Goal: Task Accomplishment & Management: Use online tool/utility

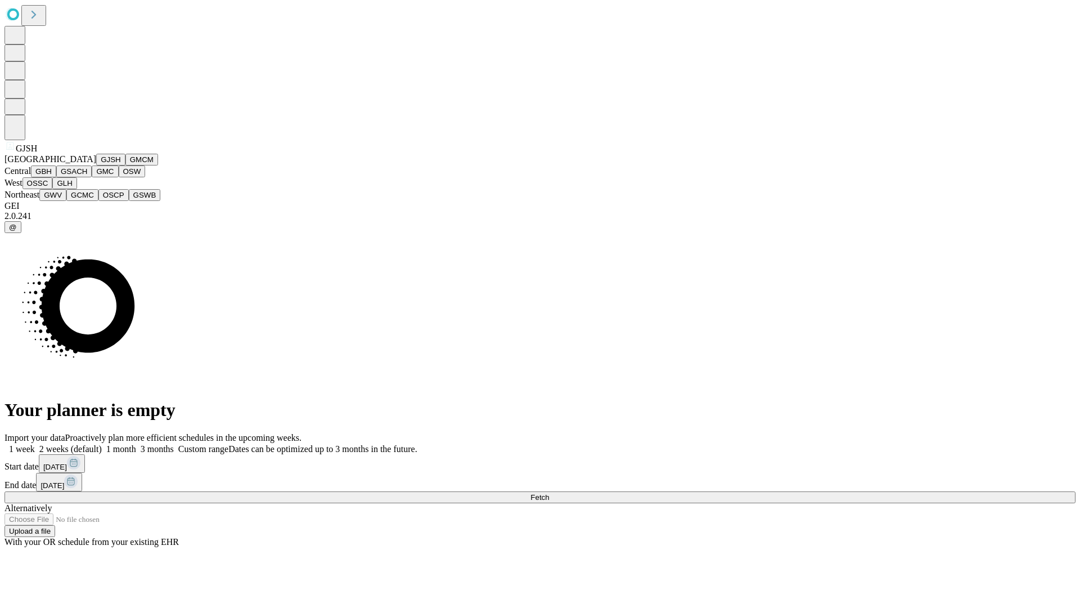
click at [96, 165] on button "GJSH" at bounding box center [110, 160] width 29 height 12
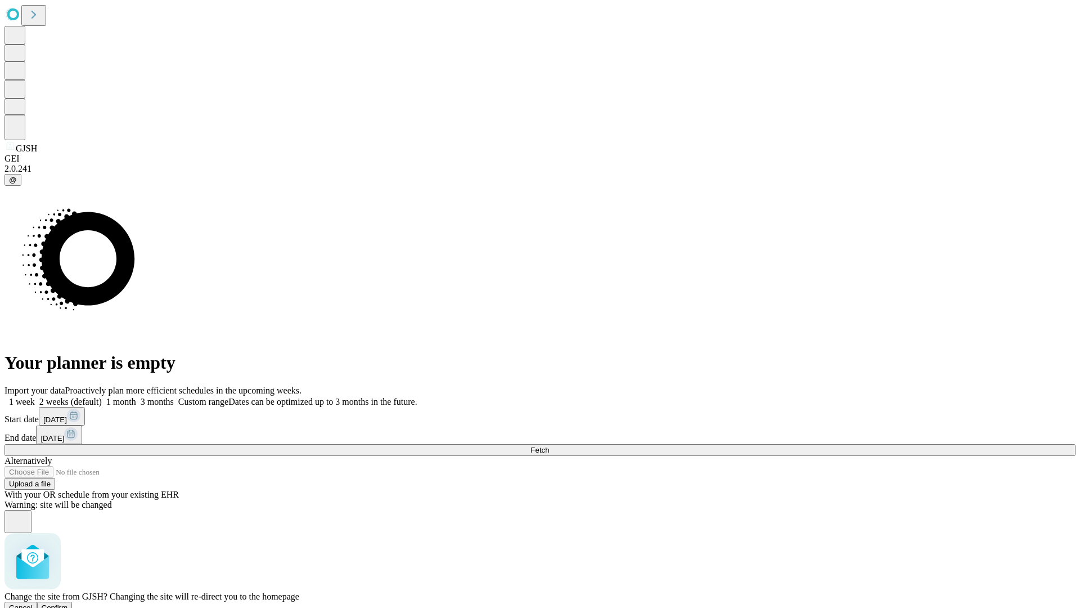
click at [68, 603] on span "Confirm" at bounding box center [55, 607] width 26 height 8
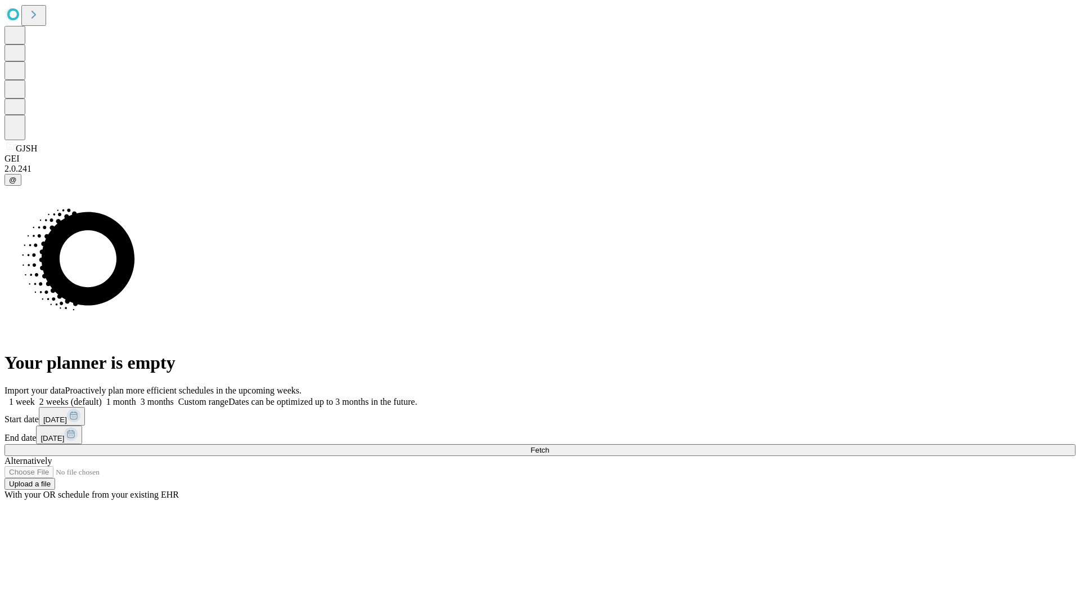
click at [35, 397] on label "1 week" at bounding box center [20, 402] width 30 height 10
click at [549, 446] on span "Fetch" at bounding box center [540, 450] width 19 height 8
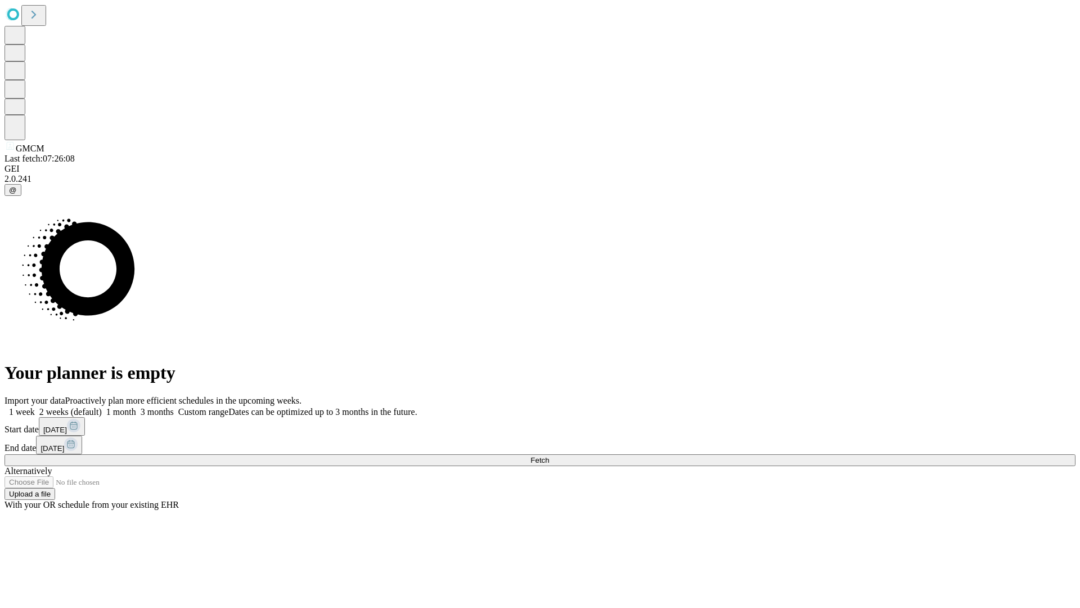
click at [35, 407] on label "1 week" at bounding box center [20, 412] width 30 height 10
click at [549, 456] on span "Fetch" at bounding box center [540, 460] width 19 height 8
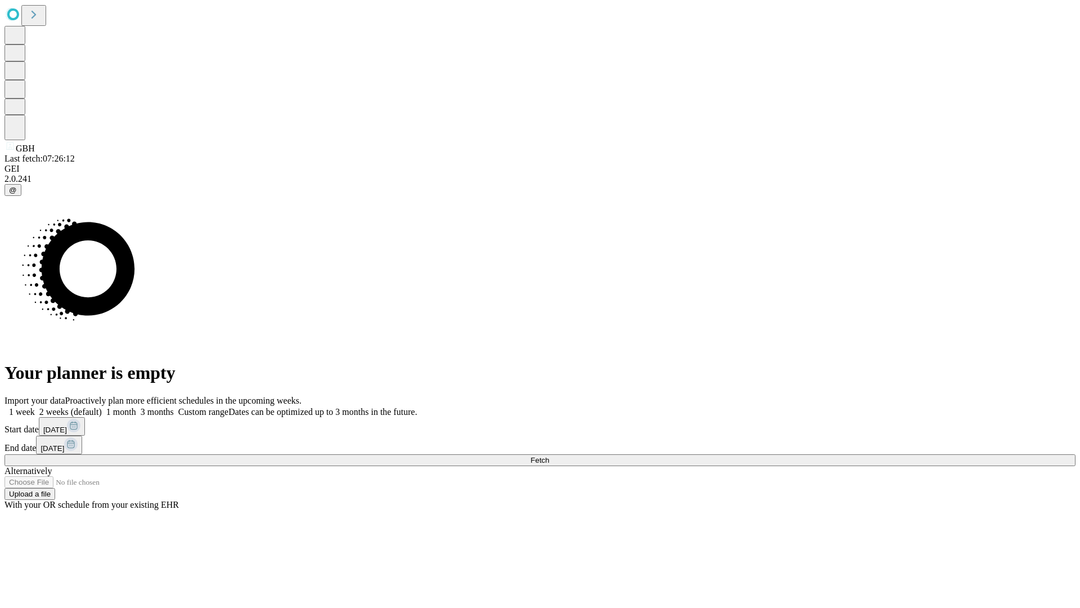
click at [35, 407] on label "1 week" at bounding box center [20, 412] width 30 height 10
click at [549, 456] on span "Fetch" at bounding box center [540, 460] width 19 height 8
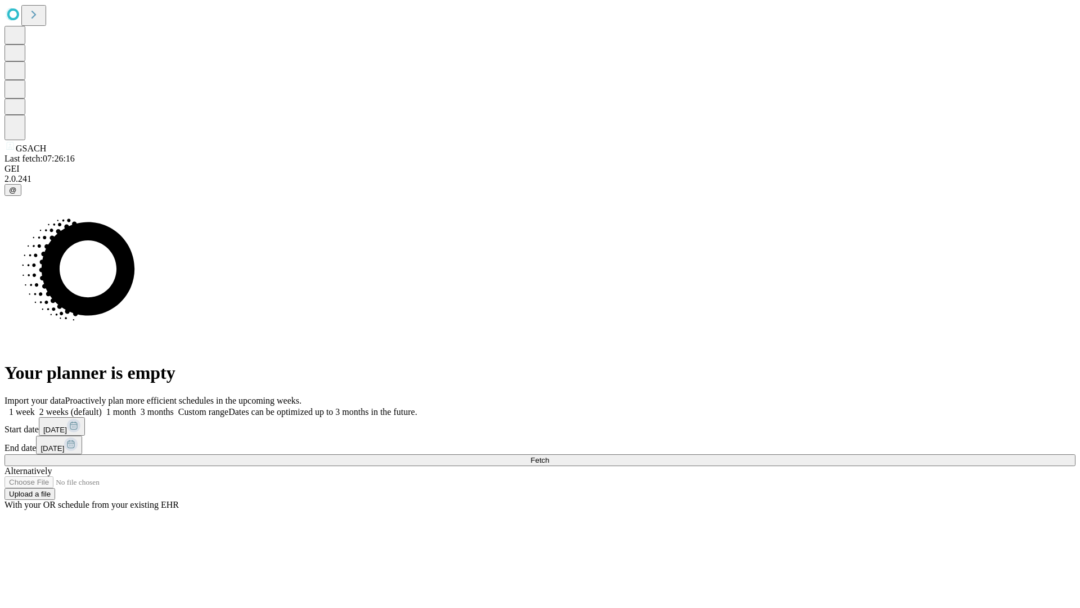
click at [35, 407] on label "1 week" at bounding box center [20, 412] width 30 height 10
click at [549, 456] on span "Fetch" at bounding box center [540, 460] width 19 height 8
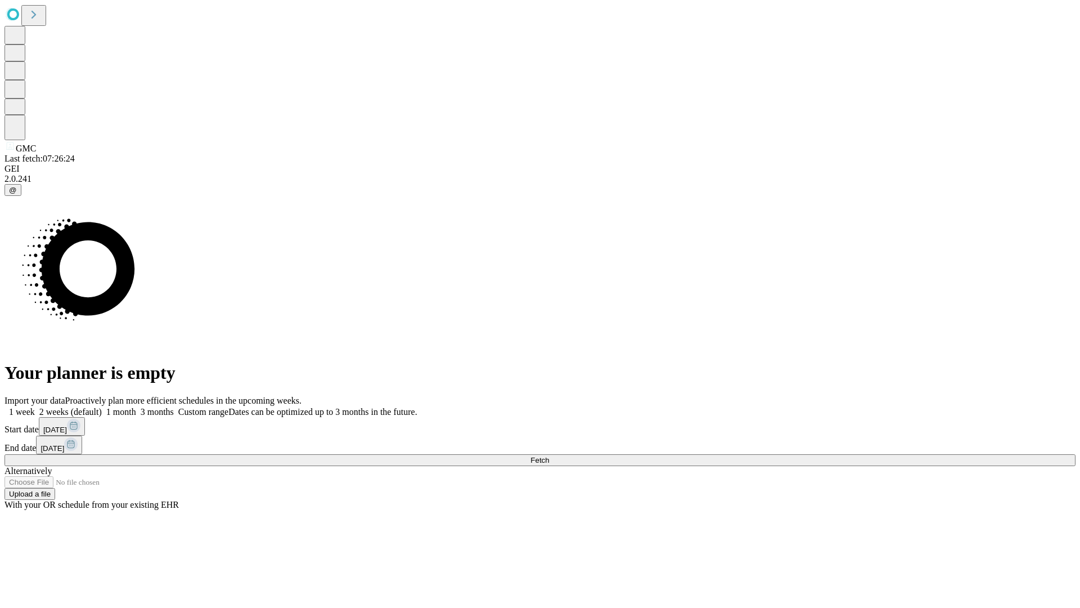
click at [35, 407] on label "1 week" at bounding box center [20, 412] width 30 height 10
click at [549, 456] on span "Fetch" at bounding box center [540, 460] width 19 height 8
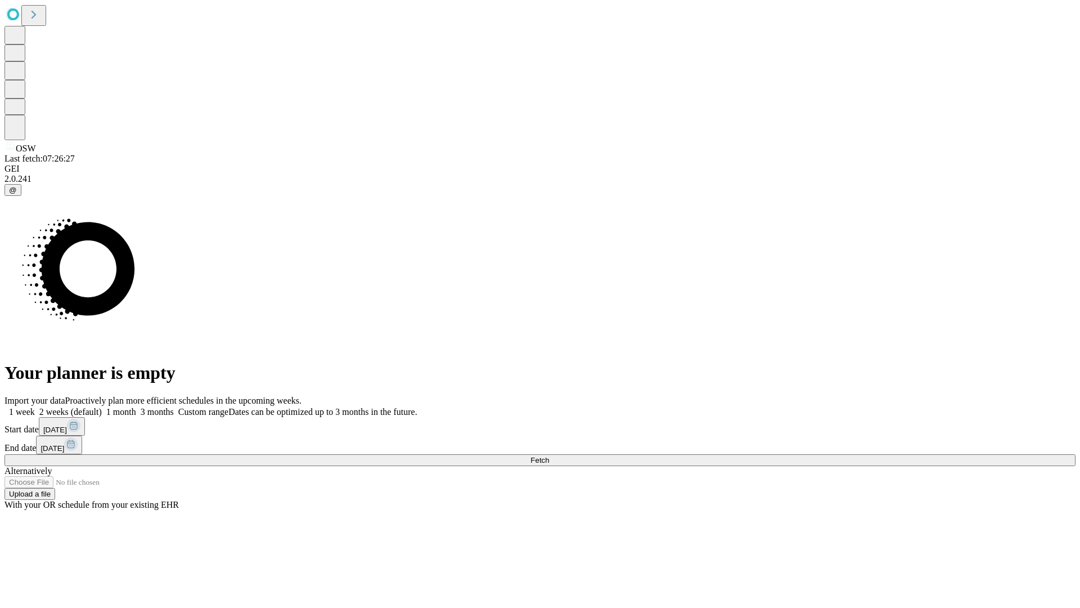
click at [549, 456] on span "Fetch" at bounding box center [540, 460] width 19 height 8
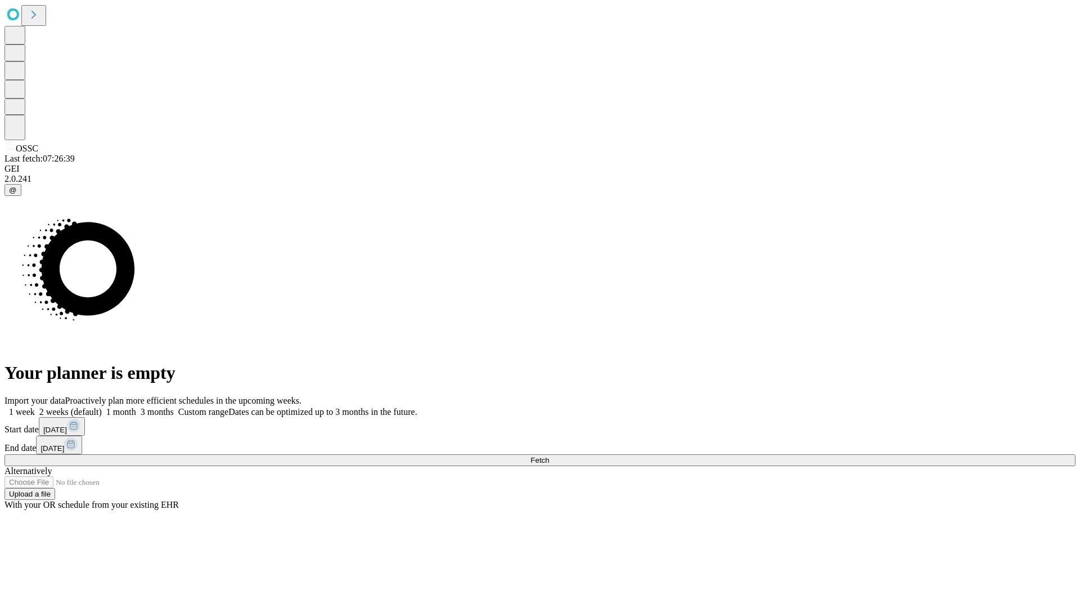
click at [35, 407] on label "1 week" at bounding box center [20, 412] width 30 height 10
click at [549, 456] on span "Fetch" at bounding box center [540, 460] width 19 height 8
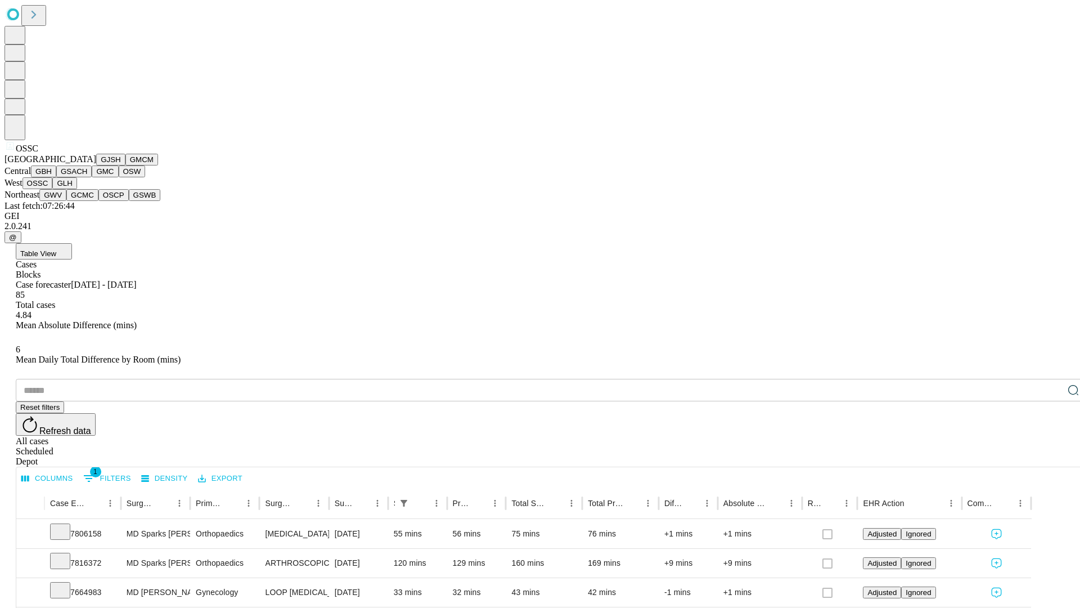
click at [77, 189] on button "GLH" at bounding box center [64, 183] width 24 height 12
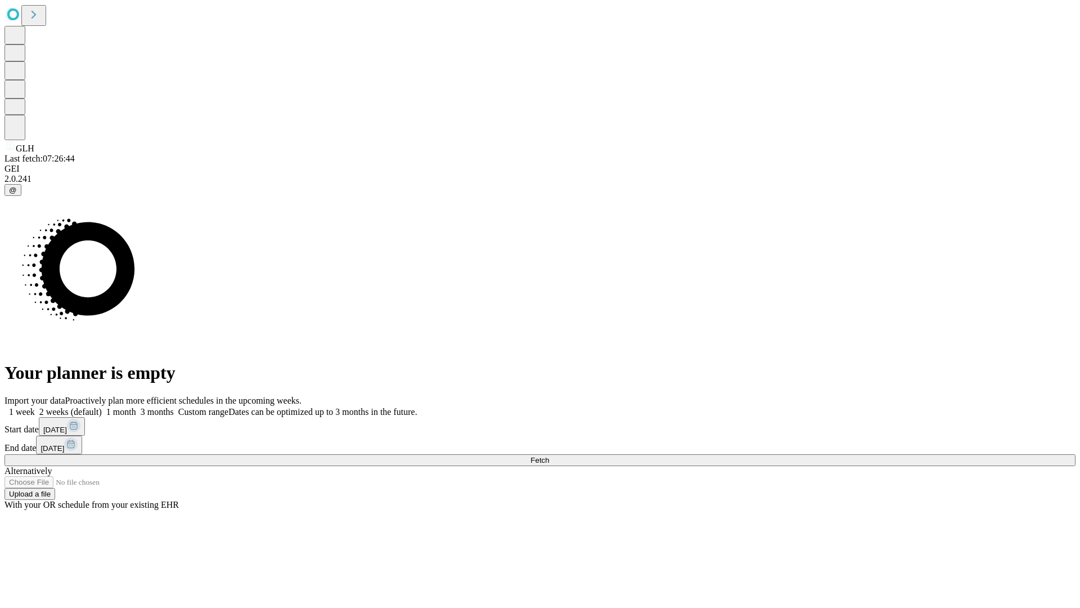
click at [549, 456] on span "Fetch" at bounding box center [540, 460] width 19 height 8
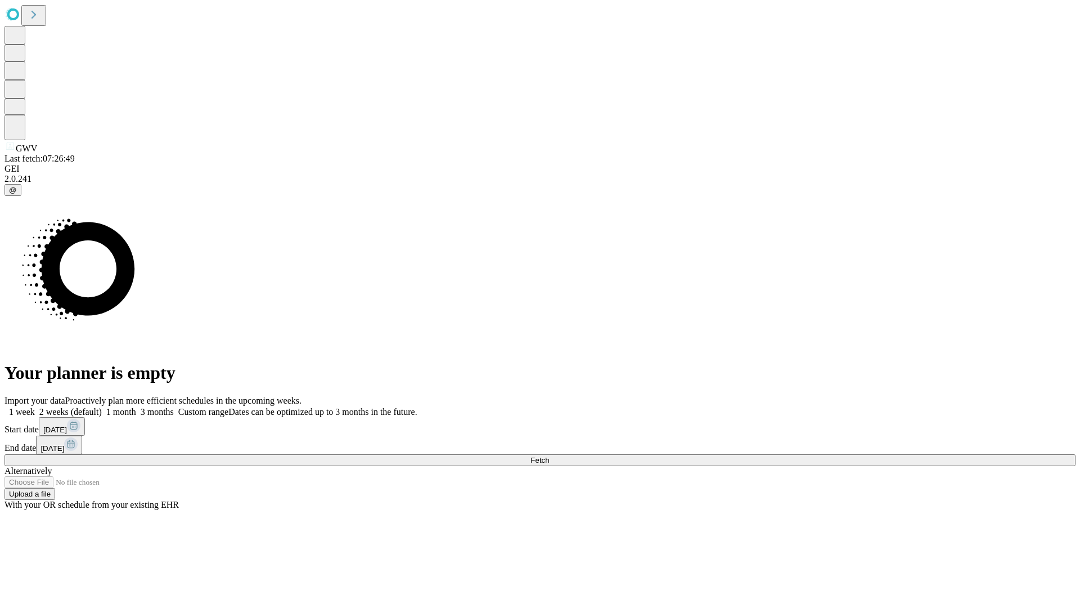
click at [35, 407] on label "1 week" at bounding box center [20, 412] width 30 height 10
click at [549, 456] on span "Fetch" at bounding box center [540, 460] width 19 height 8
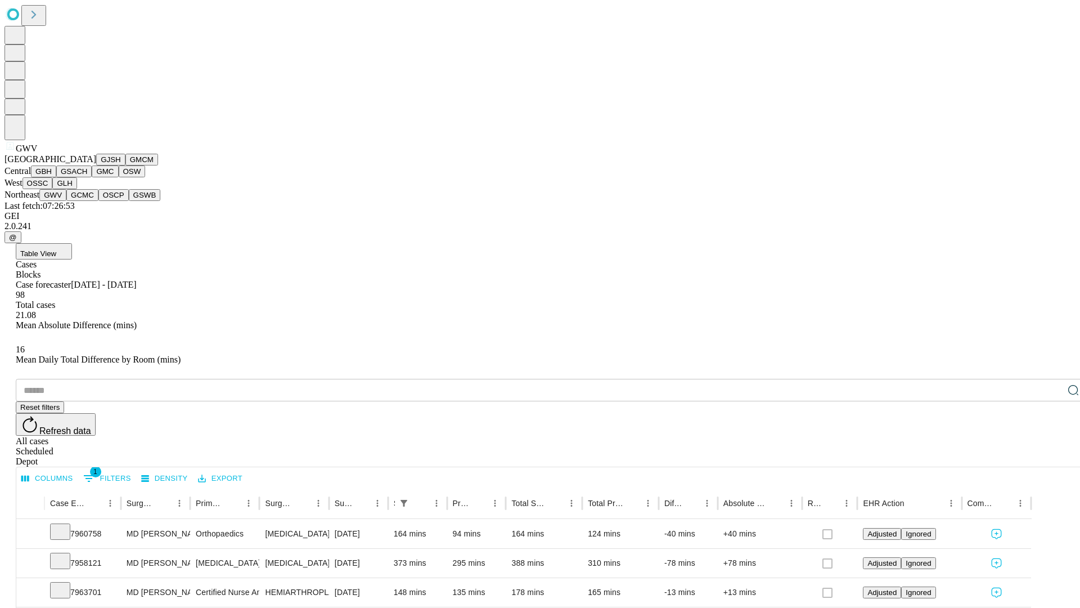
click at [87, 201] on button "GCMC" at bounding box center [82, 195] width 32 height 12
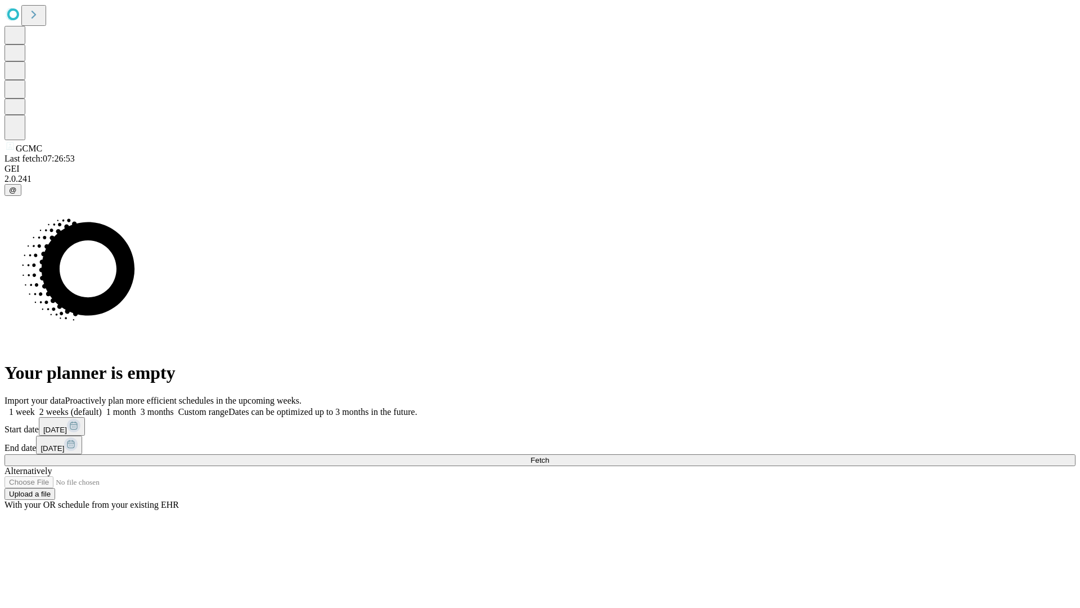
click at [549, 456] on span "Fetch" at bounding box center [540, 460] width 19 height 8
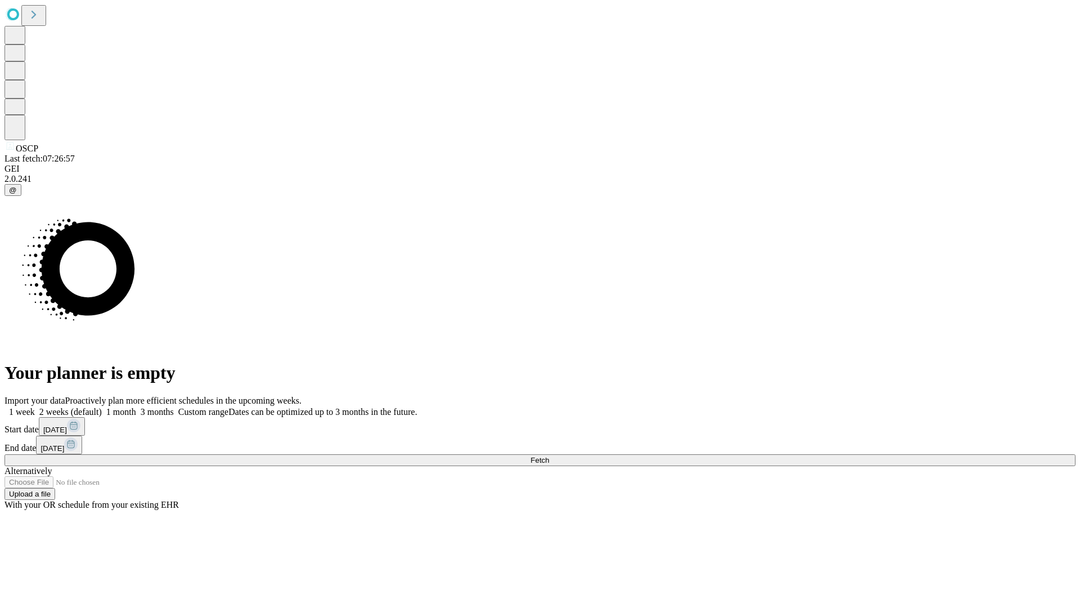
click at [549, 456] on span "Fetch" at bounding box center [540, 460] width 19 height 8
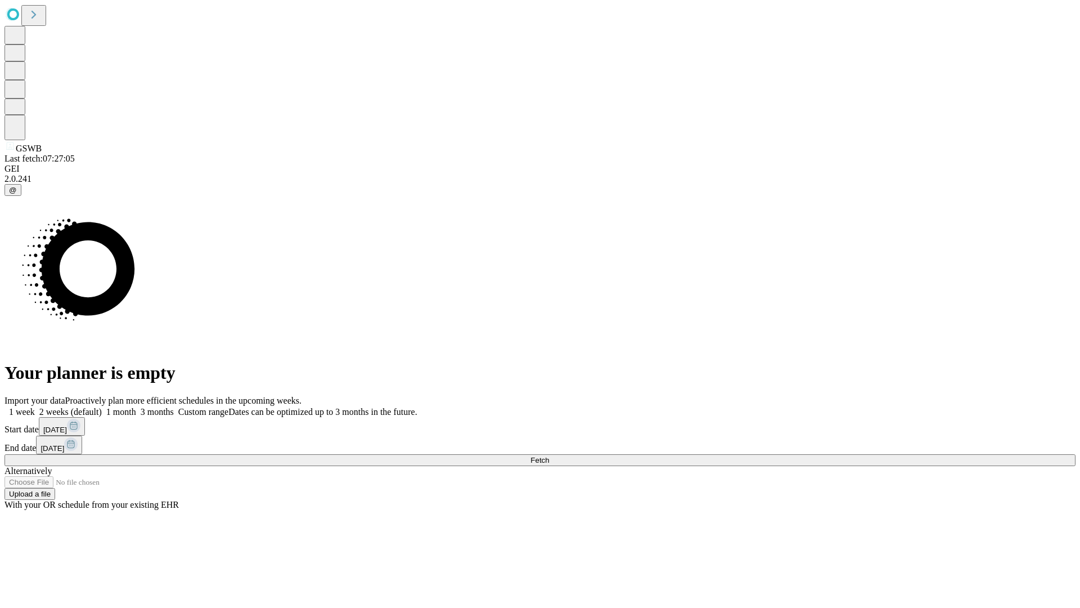
click at [549, 456] on span "Fetch" at bounding box center [540, 460] width 19 height 8
